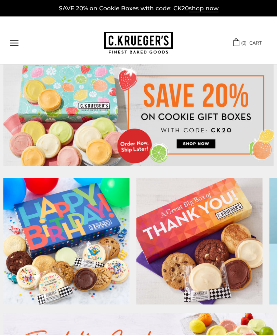
click at [193, 142] on img at bounding box center [138, 115] width 271 height 102
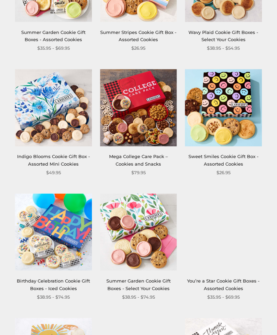
scroll to position [548, 0]
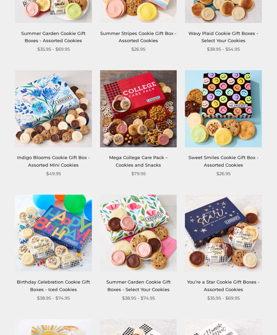
click at [57, 222] on img at bounding box center [53, 233] width 77 height 77
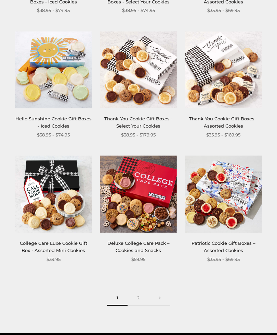
scroll to position [842, 0]
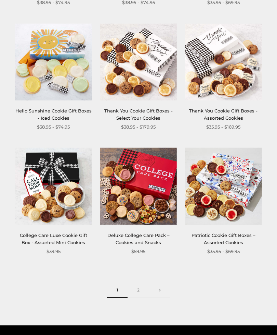
click at [138, 286] on link "2" at bounding box center [139, 290] width 22 height 15
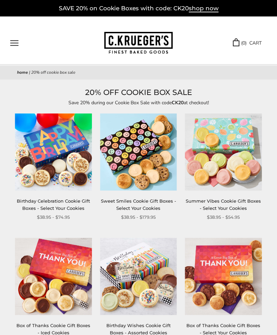
click at [57, 136] on img at bounding box center [53, 151] width 77 height 77
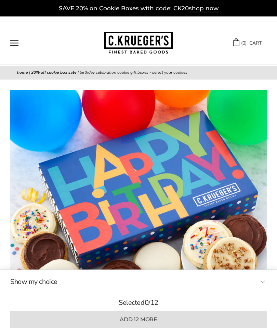
click at [207, 9] on span "shop now" at bounding box center [204, 9] width 30 height 8
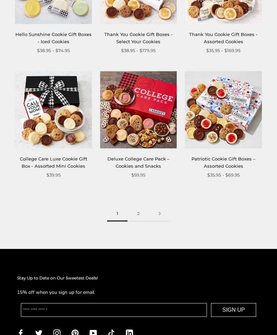
scroll to position [918, 0]
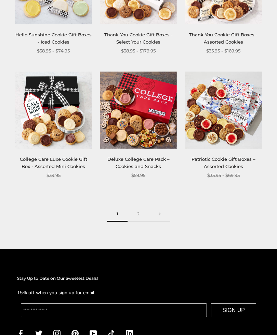
click at [138, 206] on link "2" at bounding box center [139, 213] width 22 height 15
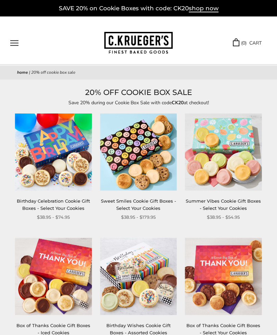
click at [67, 162] on img at bounding box center [53, 151] width 77 height 77
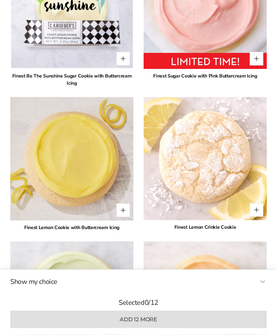
scroll to position [952, 0]
click at [97, 163] on img at bounding box center [71, 158] width 123 height 123
click at [85, 150] on img at bounding box center [71, 158] width 123 height 123
click at [65, 230] on div "Finest Lemon Cookie with Buttercream Icing" at bounding box center [71, 227] width 123 height 7
click at [52, 226] on div "Finest Lemon Cookie with Buttercream Icing" at bounding box center [71, 227] width 123 height 7
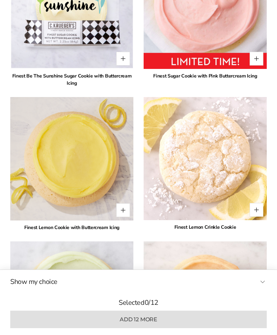
click at [84, 162] on img at bounding box center [71, 158] width 123 height 123
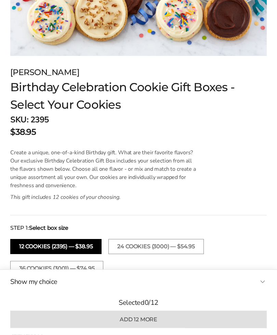
scroll to position [0, 0]
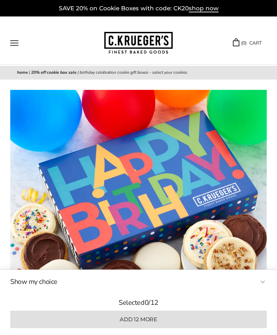
click at [18, 40] on button "Open navigation" at bounding box center [14, 43] width 8 height 6
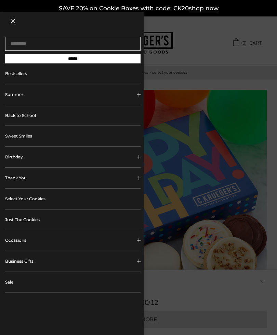
click at [88, 222] on link "Just The Cookies" at bounding box center [73, 219] width 136 height 21
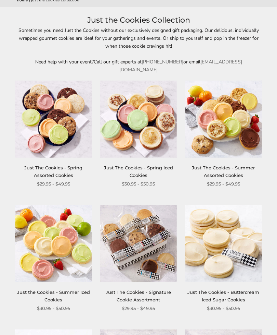
scroll to position [72, 0]
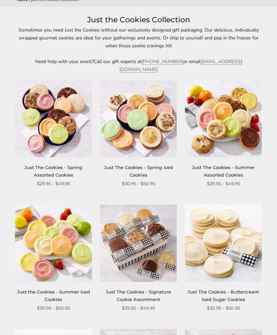
click at [211, 237] on img at bounding box center [223, 243] width 77 height 77
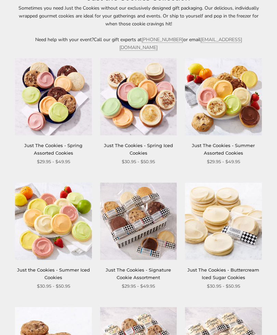
scroll to position [0, 0]
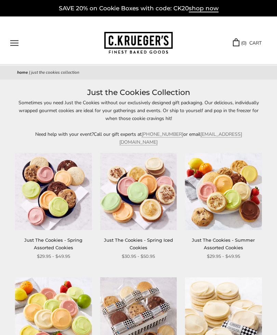
click at [16, 40] on button "Open navigation" at bounding box center [14, 43] width 8 height 6
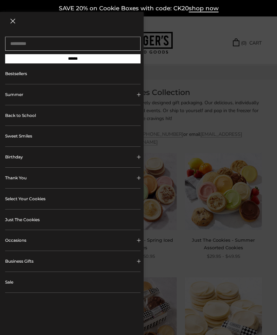
click at [94, 158] on button "Birthday" at bounding box center [73, 157] width 136 height 21
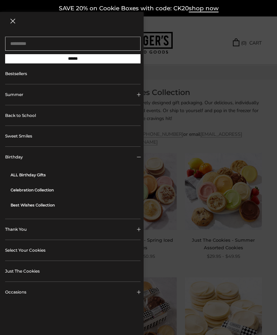
click at [31, 174] on link "ALL Birthday Gifts" at bounding box center [76, 174] width 130 height 15
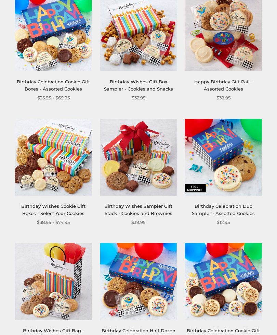
scroll to position [142, 0]
click at [247, 160] on img at bounding box center [223, 157] width 77 height 77
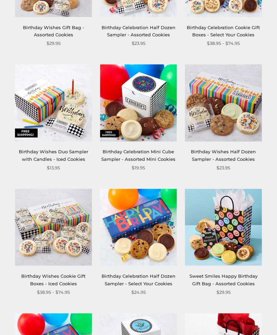
scroll to position [446, 0]
click at [158, 247] on img at bounding box center [138, 227] width 77 height 77
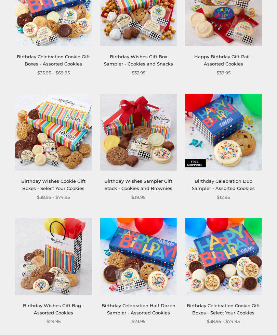
scroll to position [0, 0]
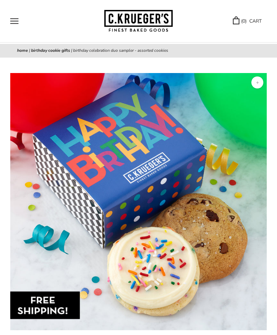
scroll to position [3, 0]
